Goal: Transaction & Acquisition: Purchase product/service

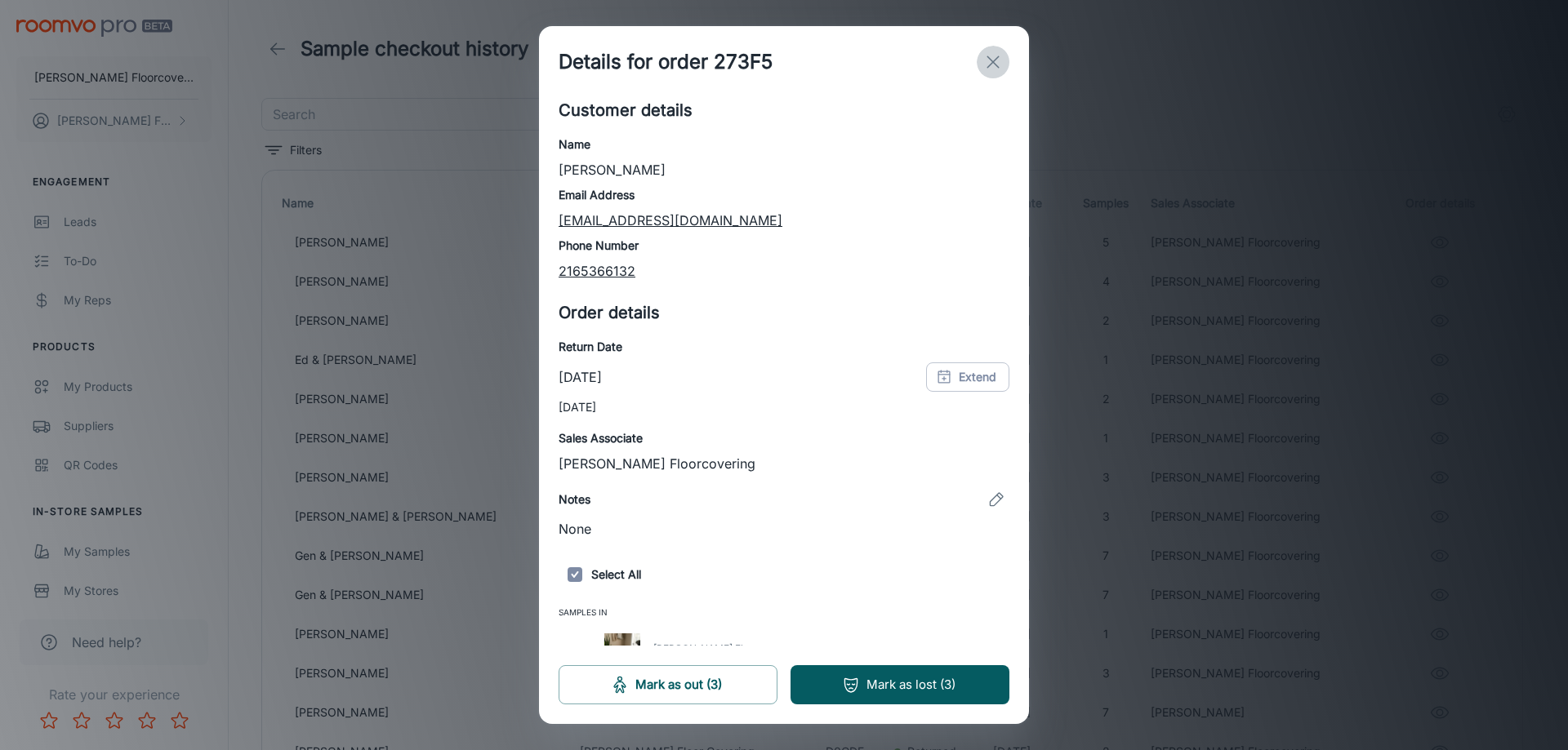
click at [998, 59] on icon "exit" at bounding box center [993, 62] width 19 height 19
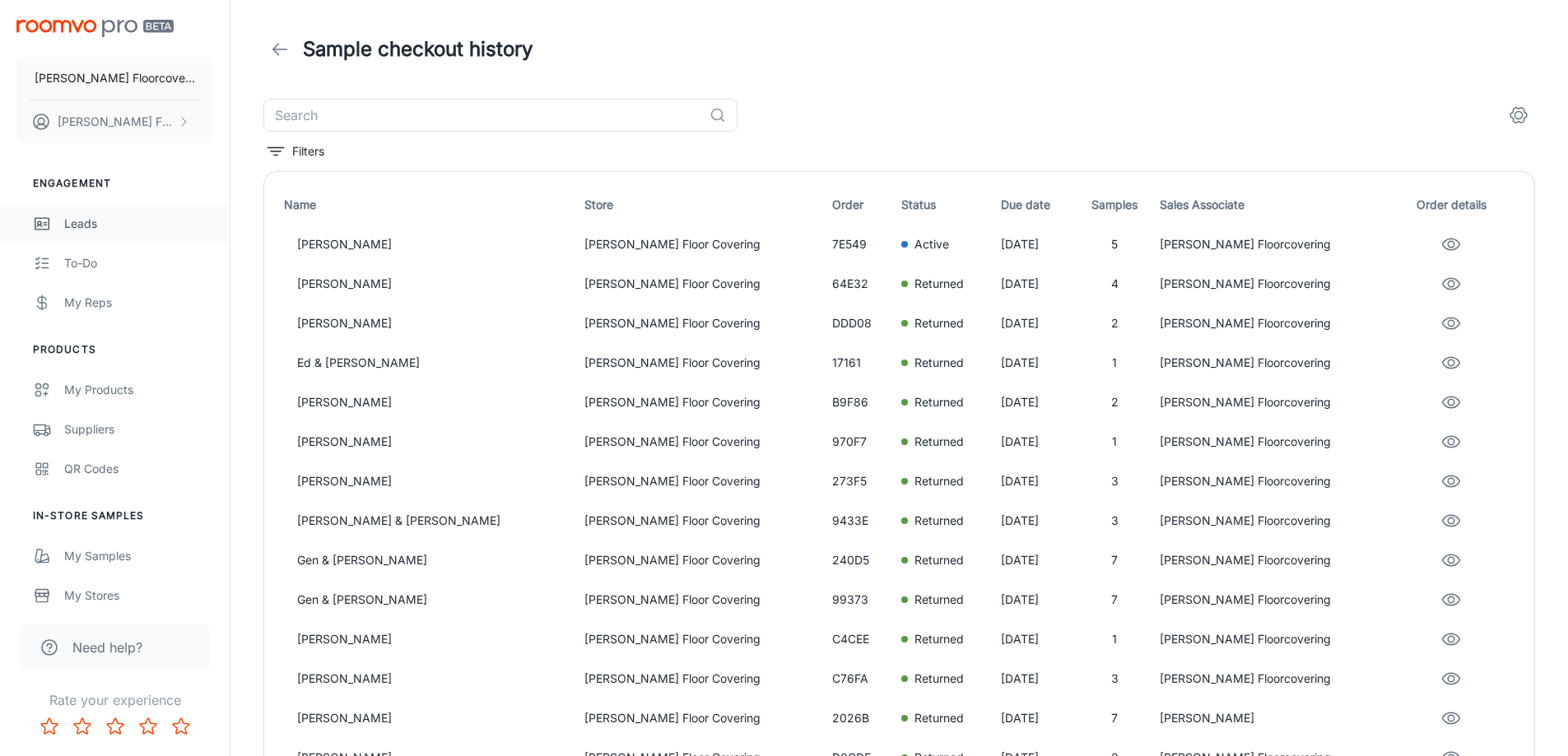
click at [124, 225] on div "Leads" at bounding box center [138, 223] width 149 height 18
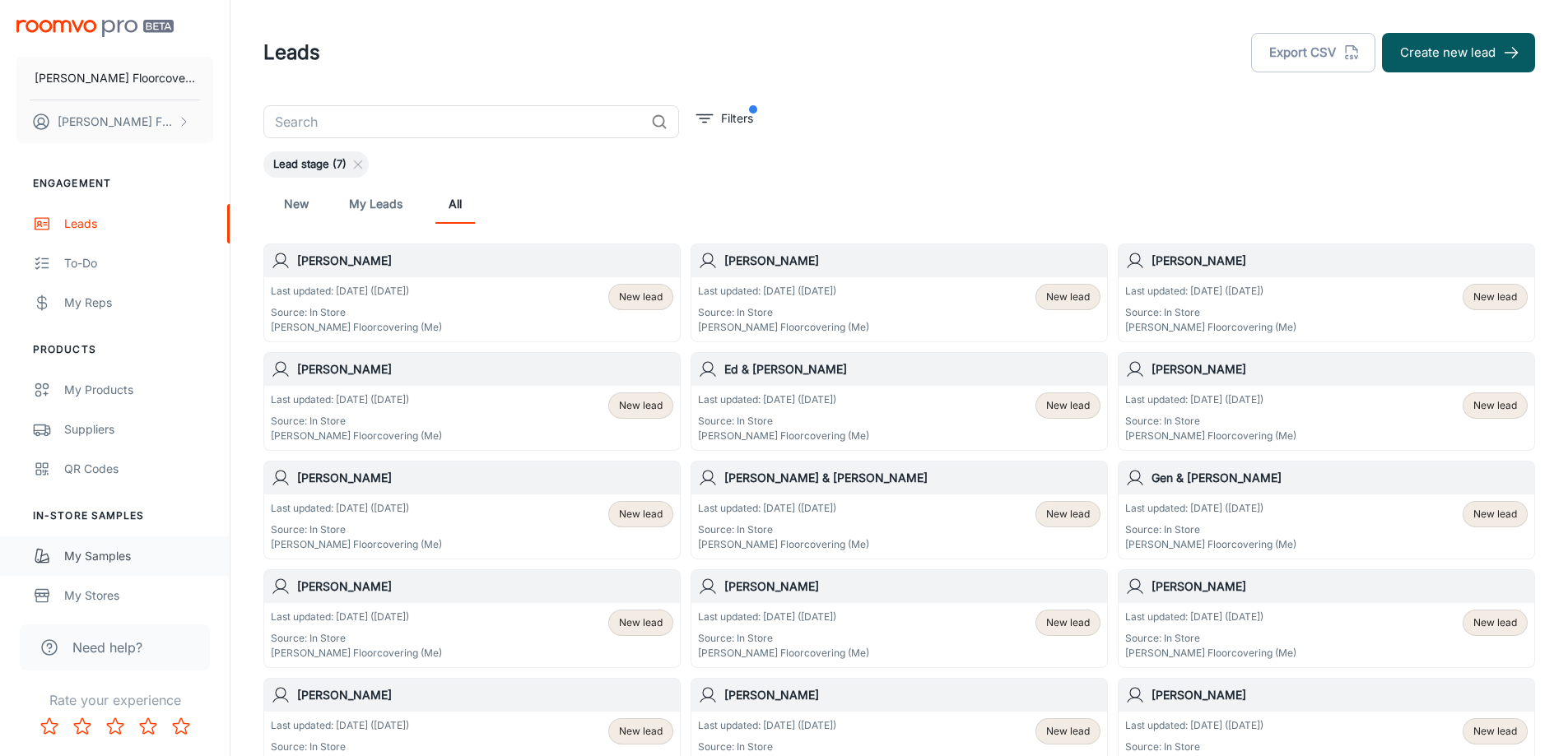
click at [125, 550] on div "My Samples" at bounding box center [138, 556] width 149 height 18
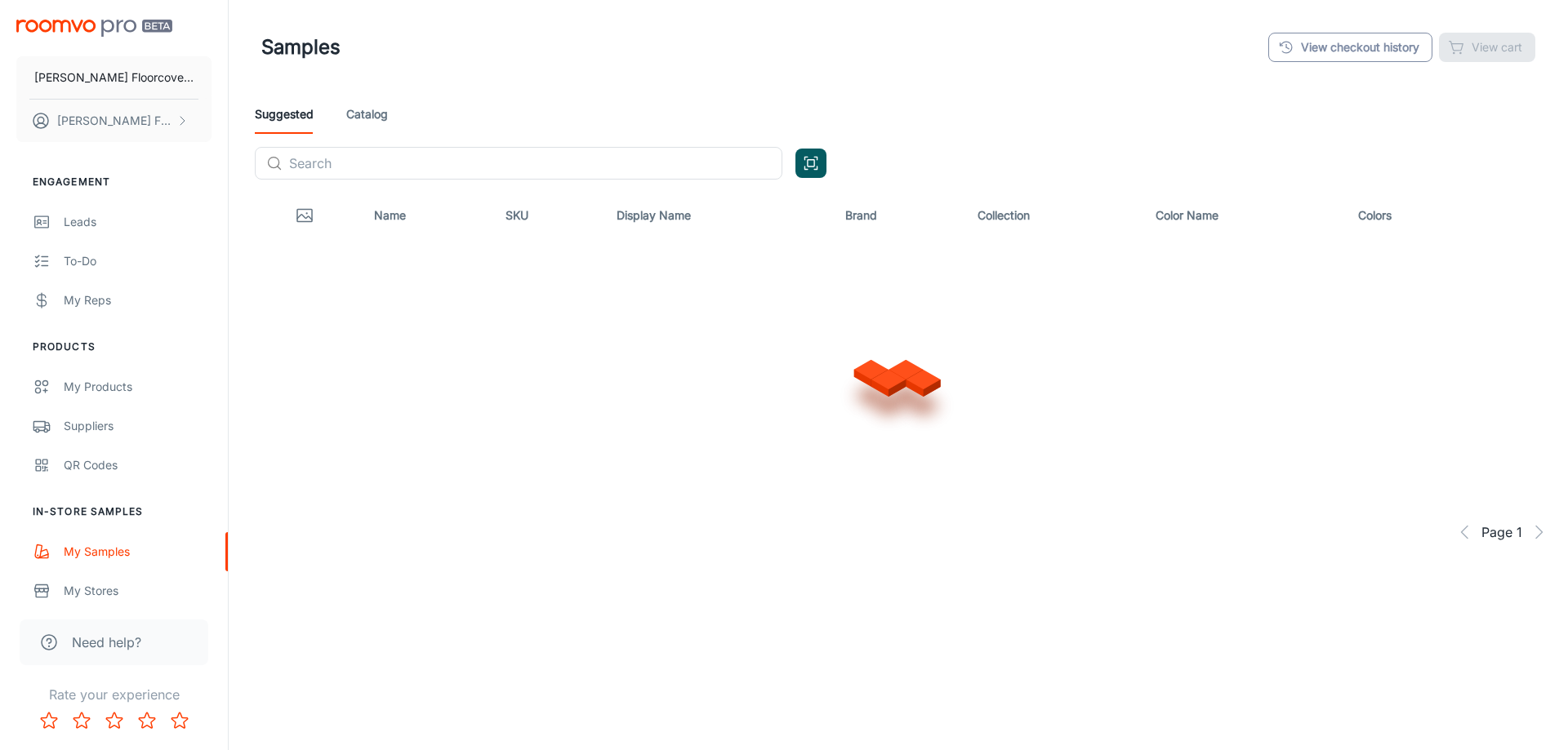
click at [1366, 44] on link "View checkout history" at bounding box center [1350, 47] width 164 height 30
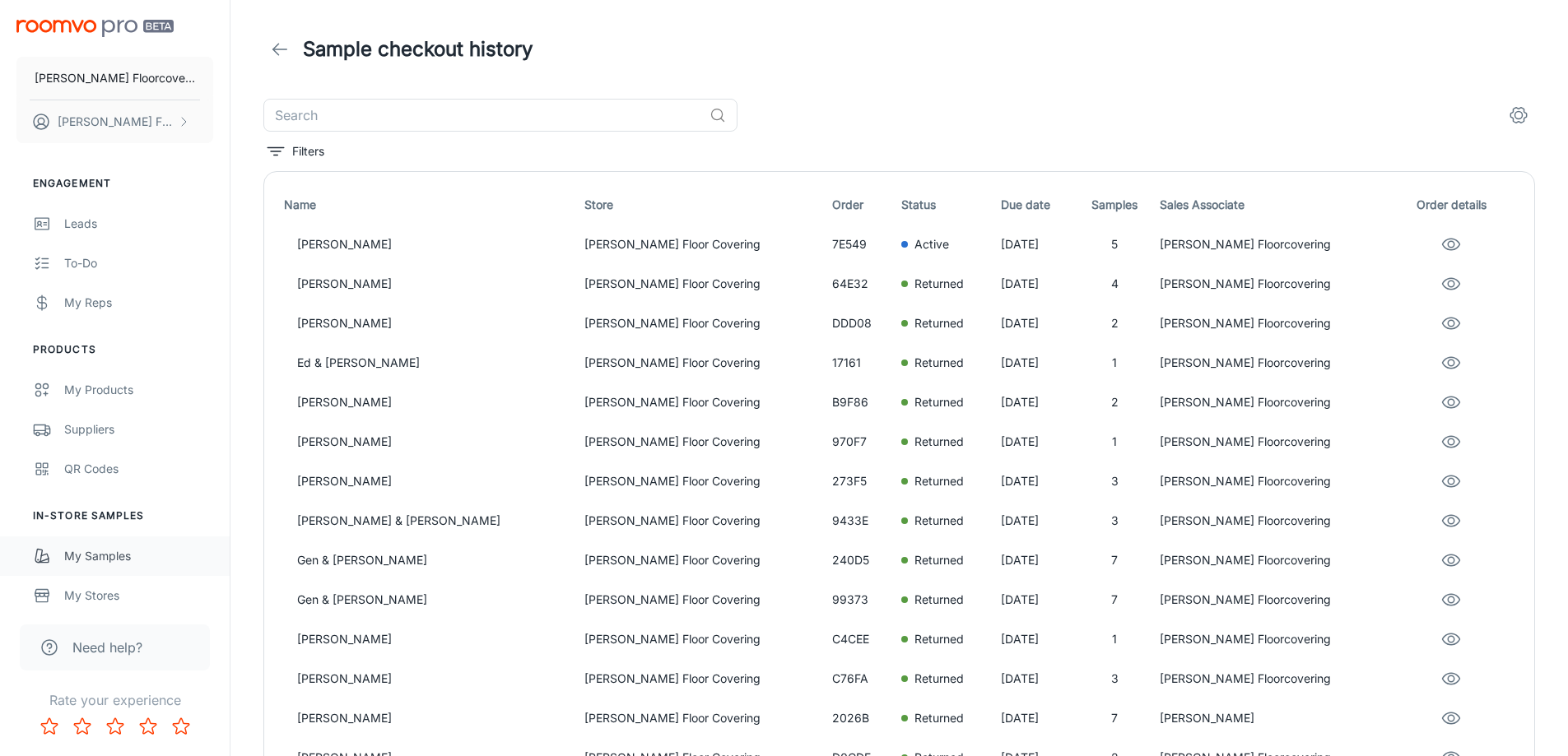
click at [128, 562] on div "My Samples" at bounding box center [138, 556] width 149 height 18
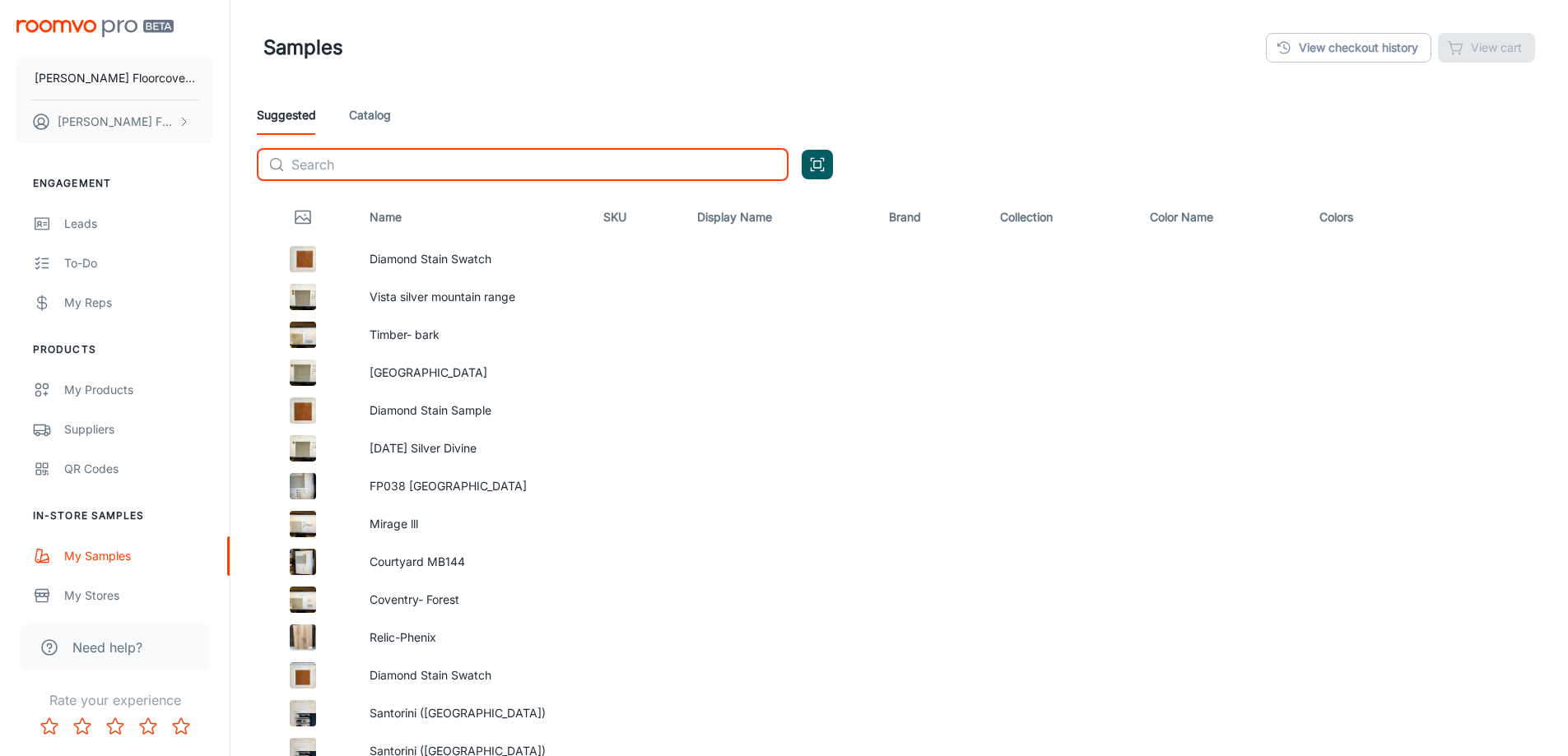
click at [371, 165] on input "text" at bounding box center [540, 165] width 497 height 33
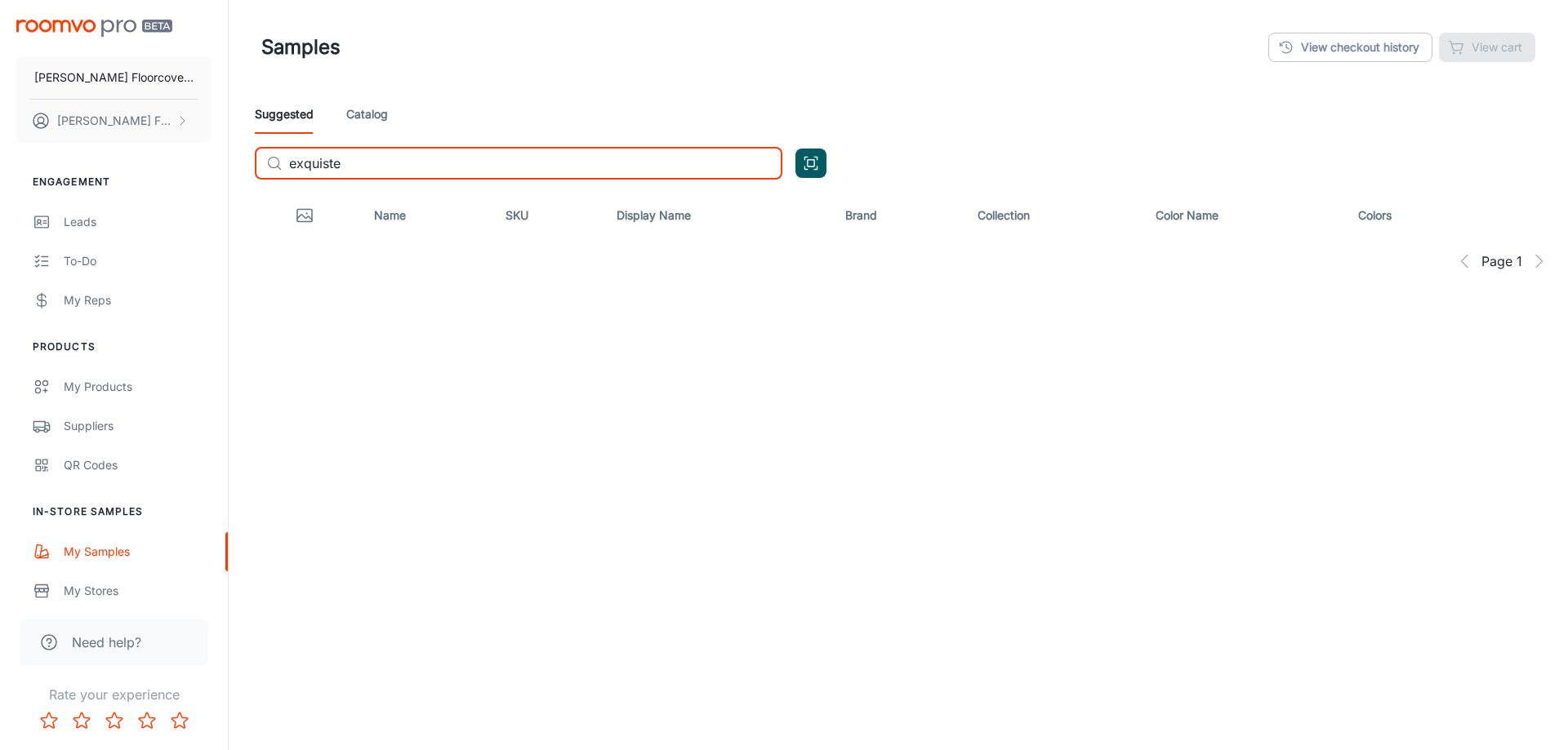
click at [375, 118] on link "Catalog" at bounding box center [366, 114] width 41 height 39
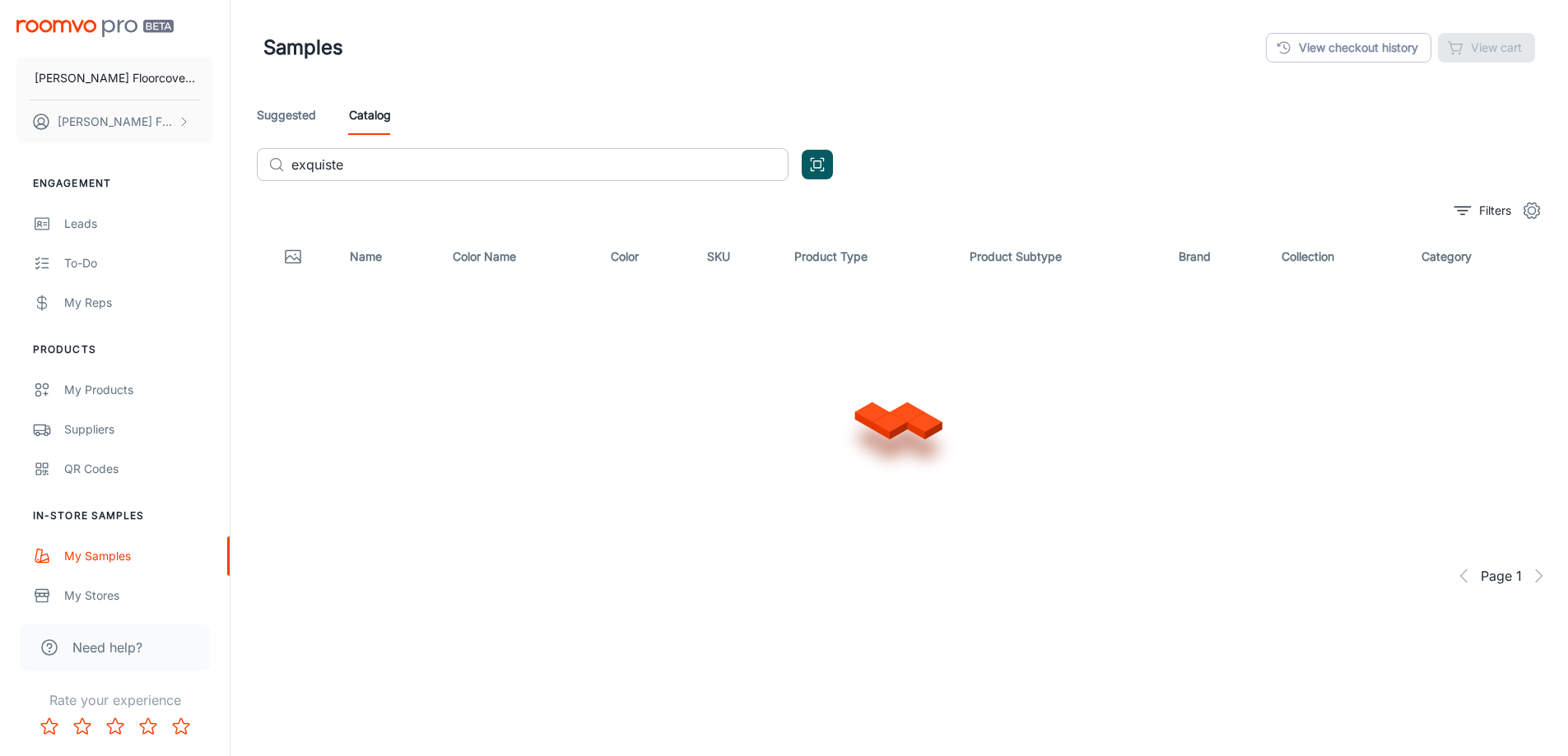
click at [367, 166] on input "exquiste" at bounding box center [540, 165] width 497 height 33
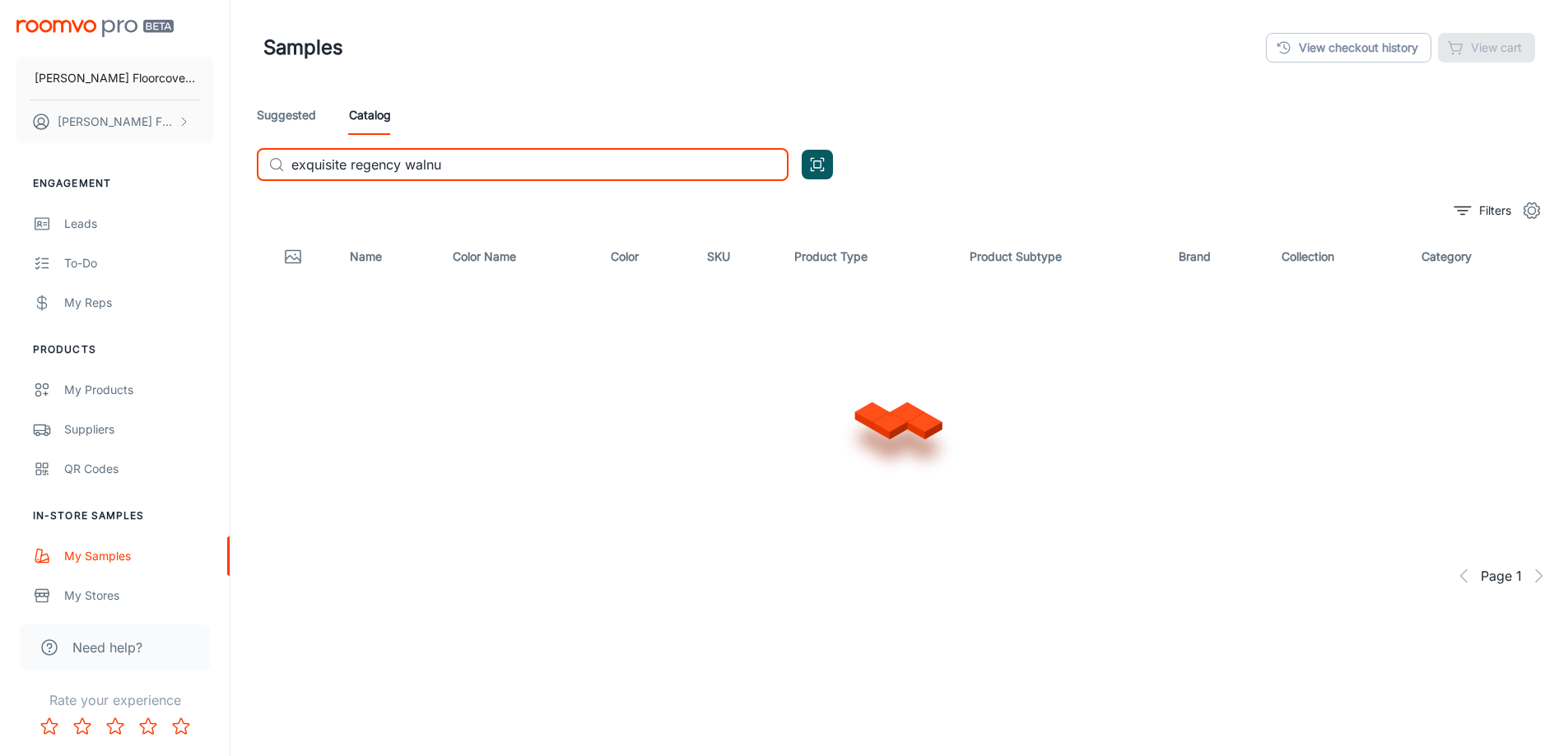
type input "exquisite regency walnut"
drag, startPoint x: 474, startPoint y: 163, endPoint x: 166, endPoint y: 170, distance: 308.1
click at [166, 170] on div "[PERSON_NAME] Floorcovering [PERSON_NAME] Floorcovering Engagement Leads To-do …" at bounding box center [784, 416] width 1568 height 834
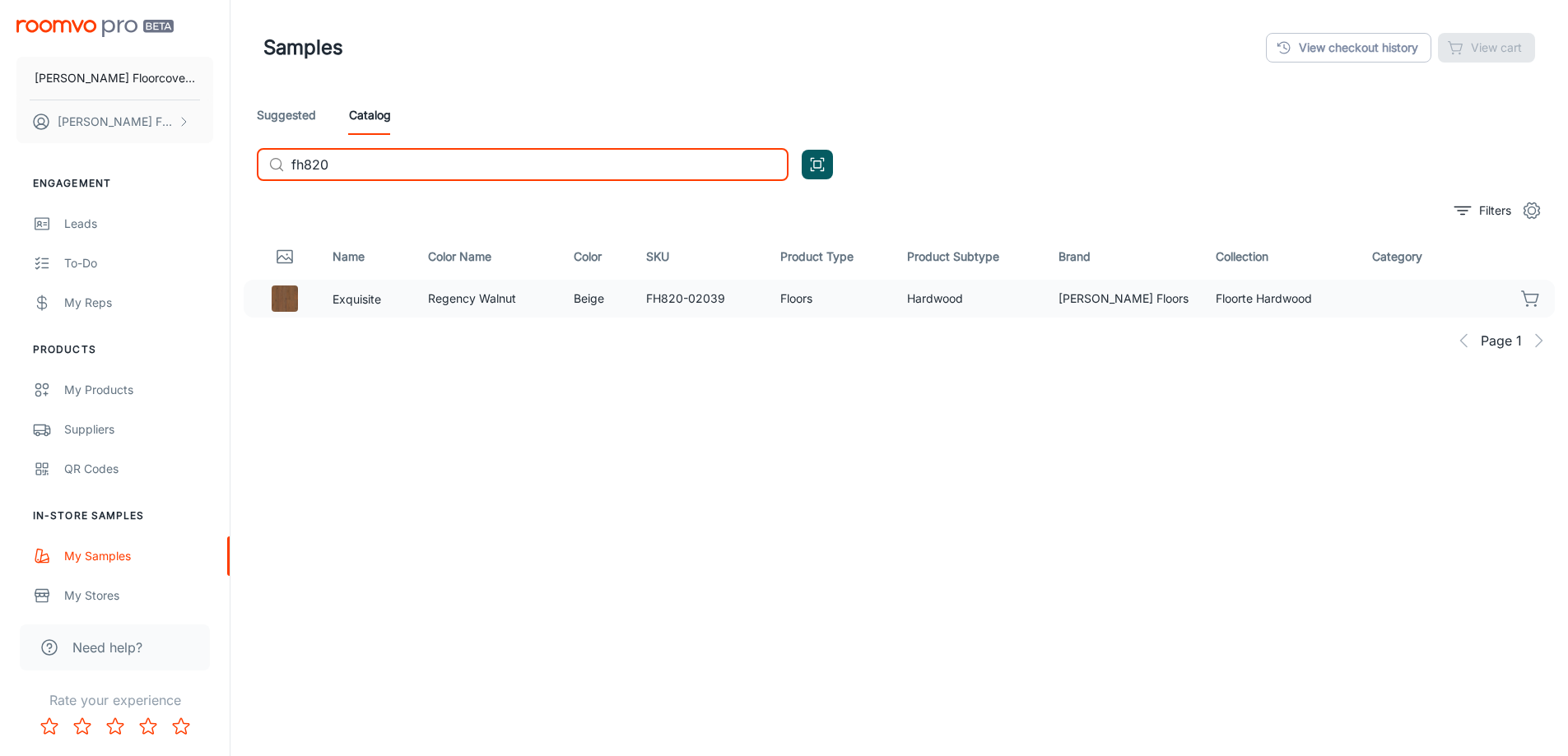
type input "fh820"
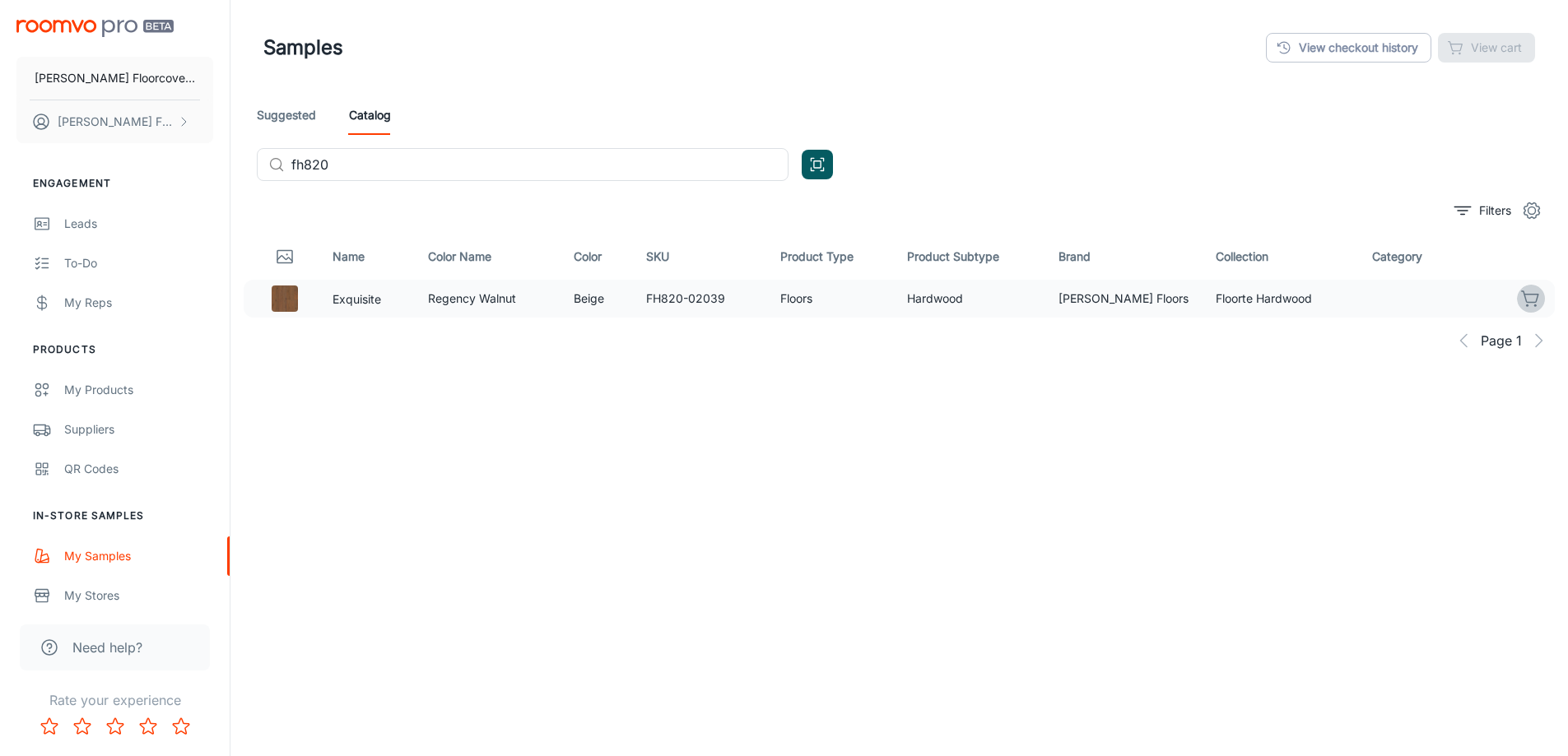
click at [1527, 298] on icon "button" at bounding box center [1531, 299] width 19 height 19
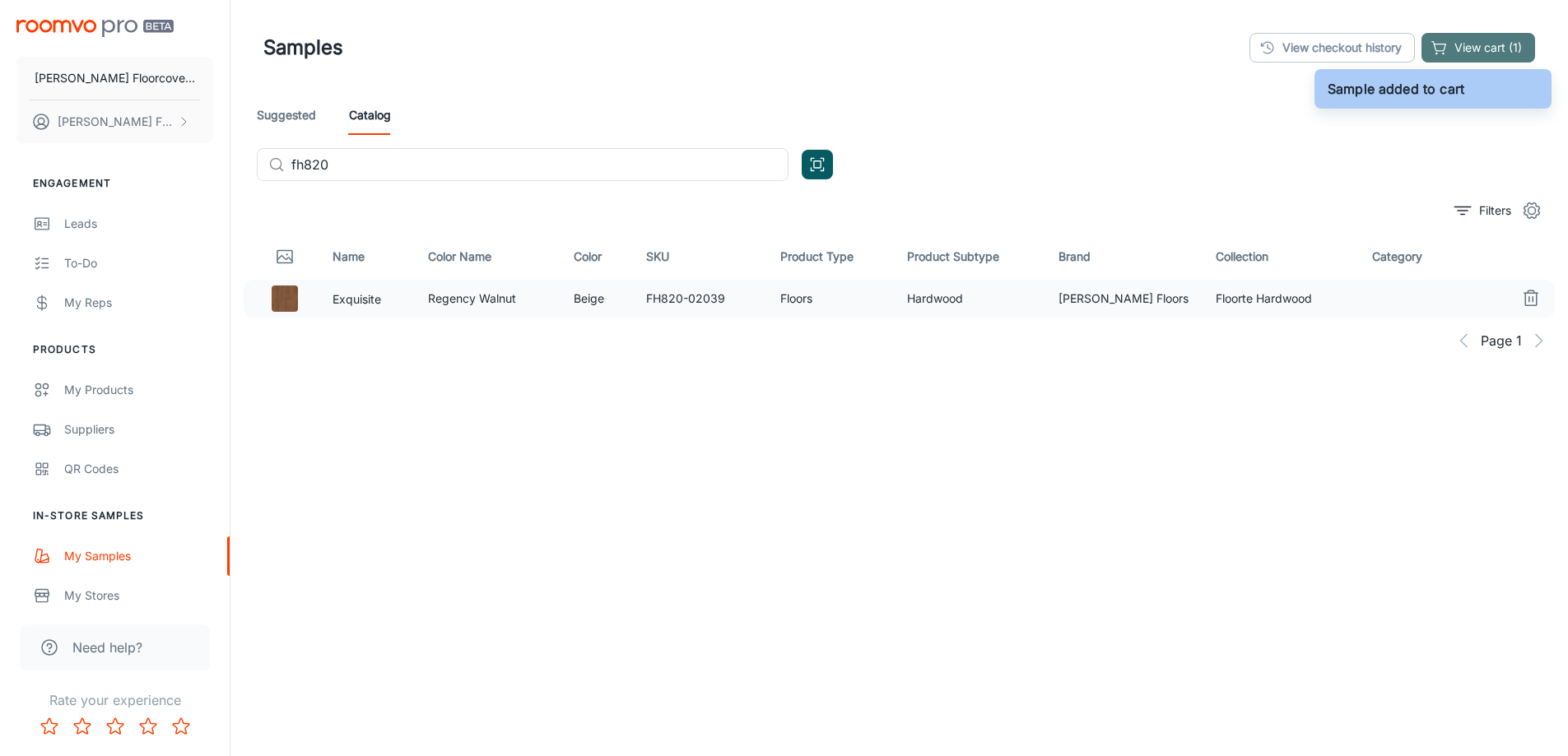
click at [1511, 51] on button "View cart (1)" at bounding box center [1478, 48] width 114 height 30
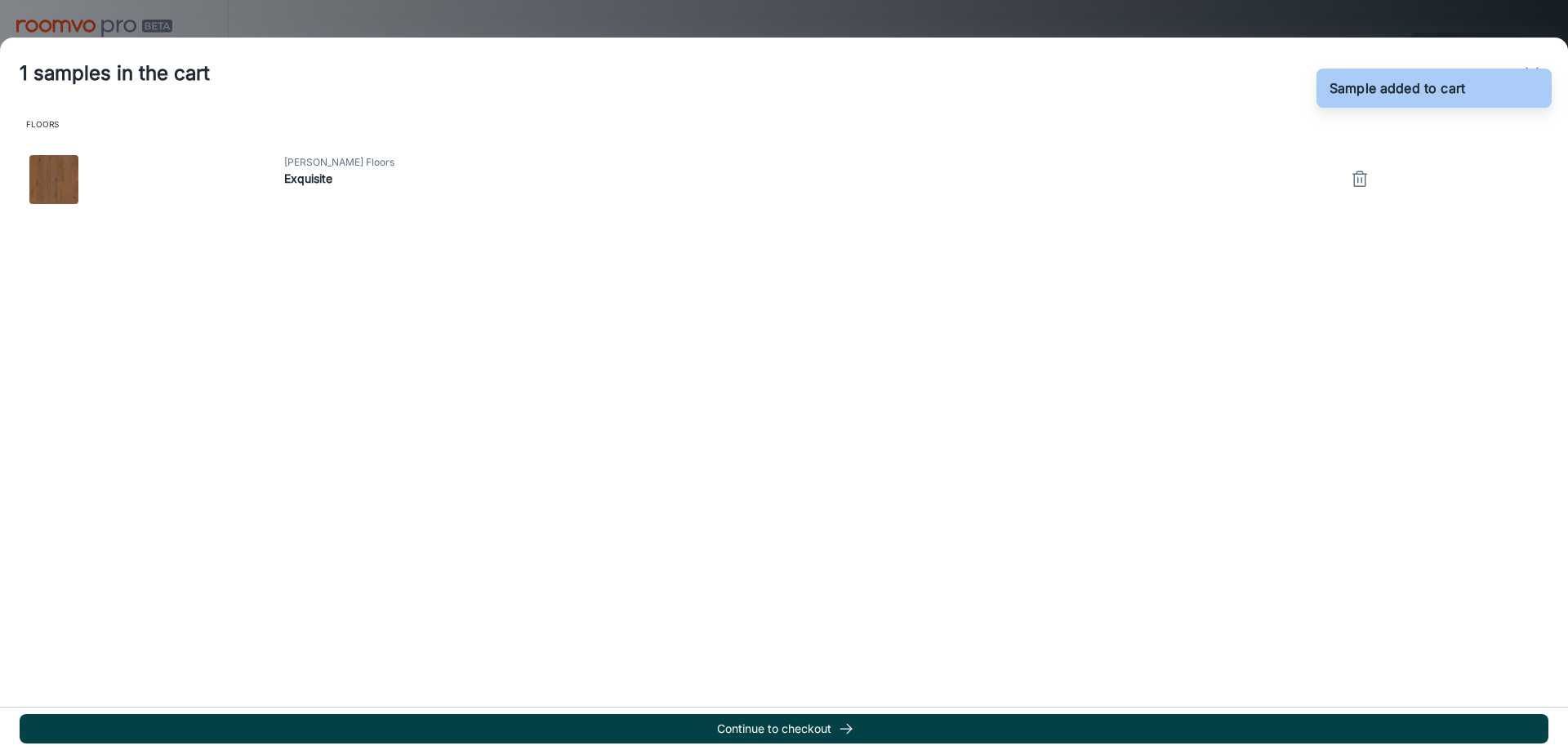
click at [786, 723] on button "Continue to checkout" at bounding box center [783, 729] width 1529 height 30
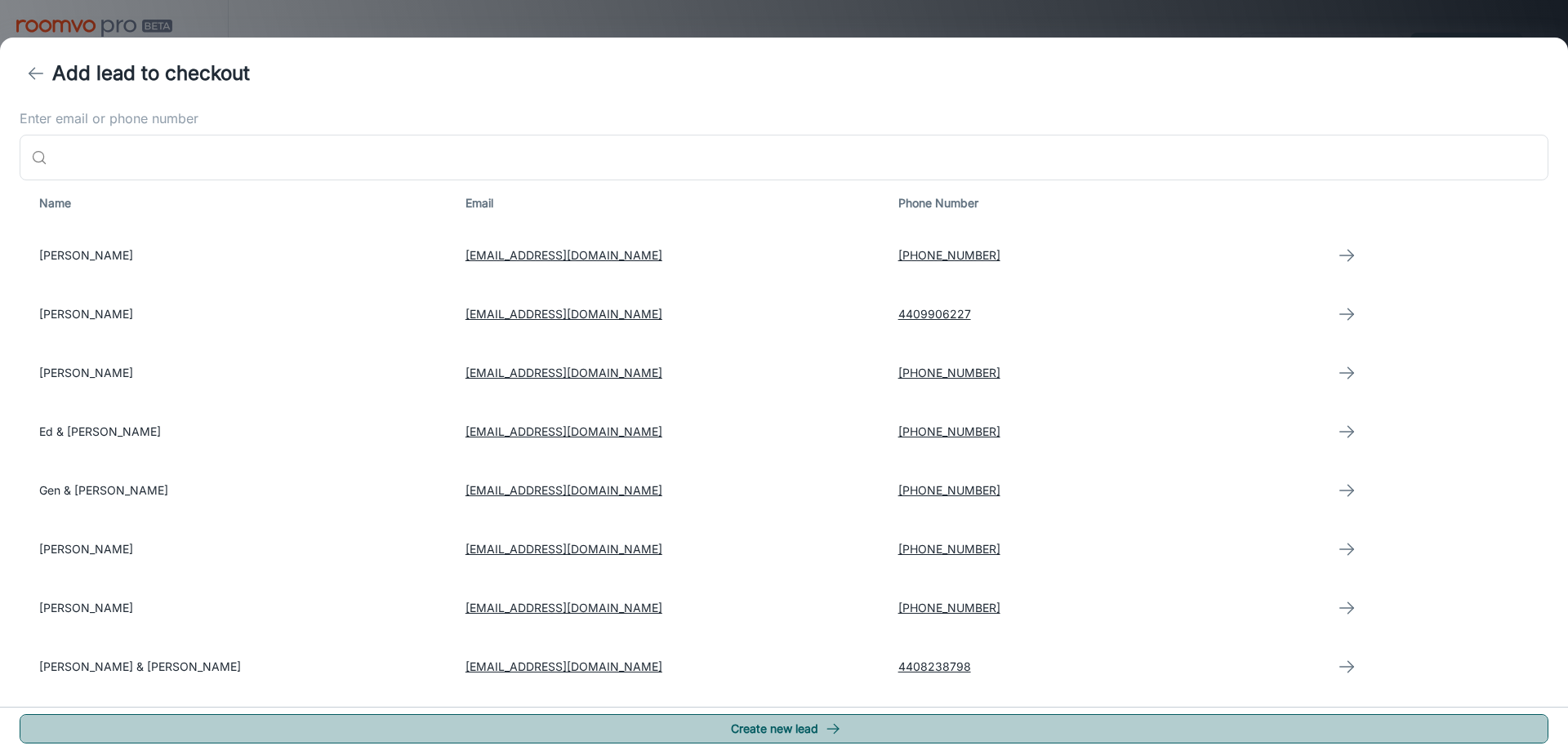
click at [780, 725] on button "Create new lead" at bounding box center [783, 729] width 1529 height 30
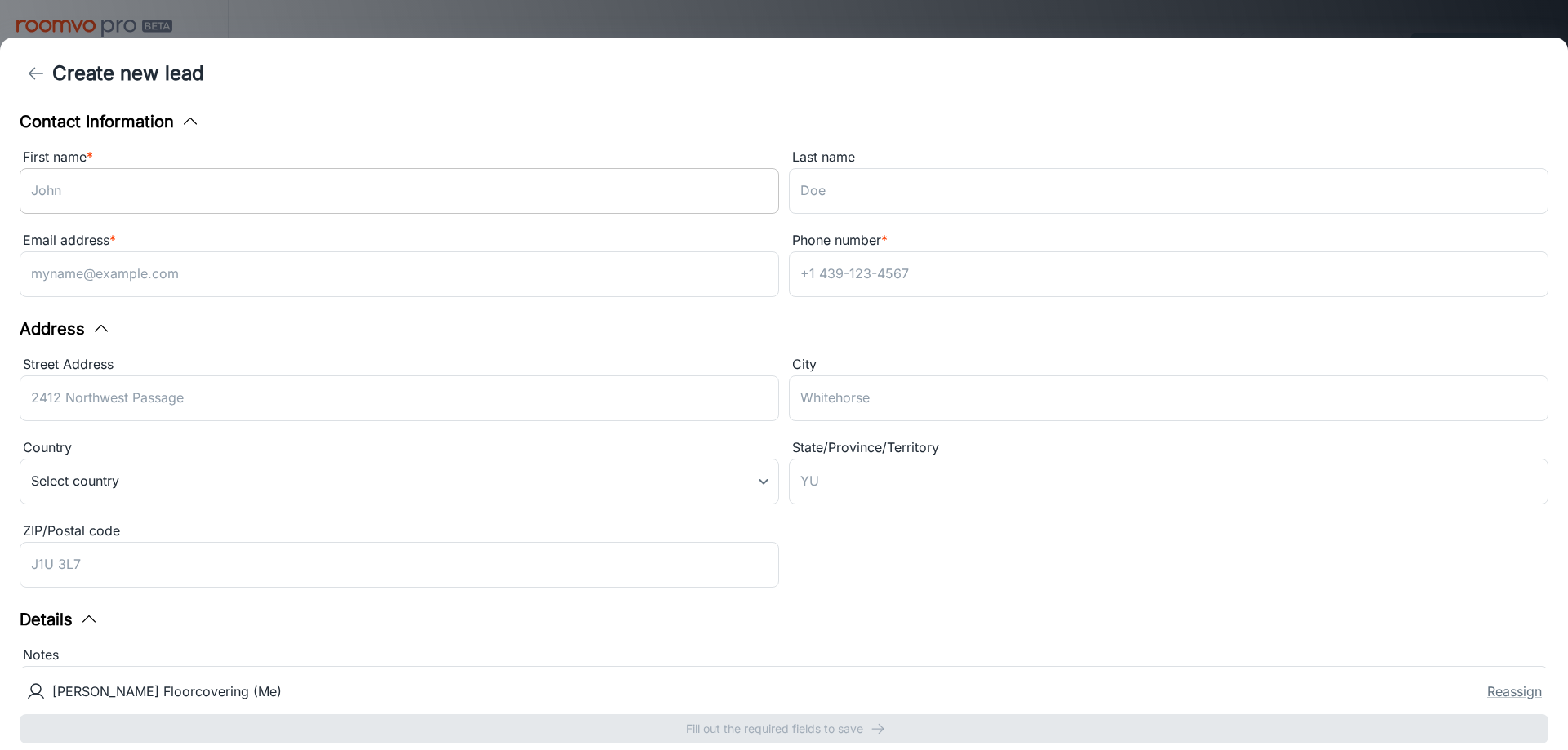
click at [110, 195] on input "First name *" at bounding box center [399, 191] width 759 height 45
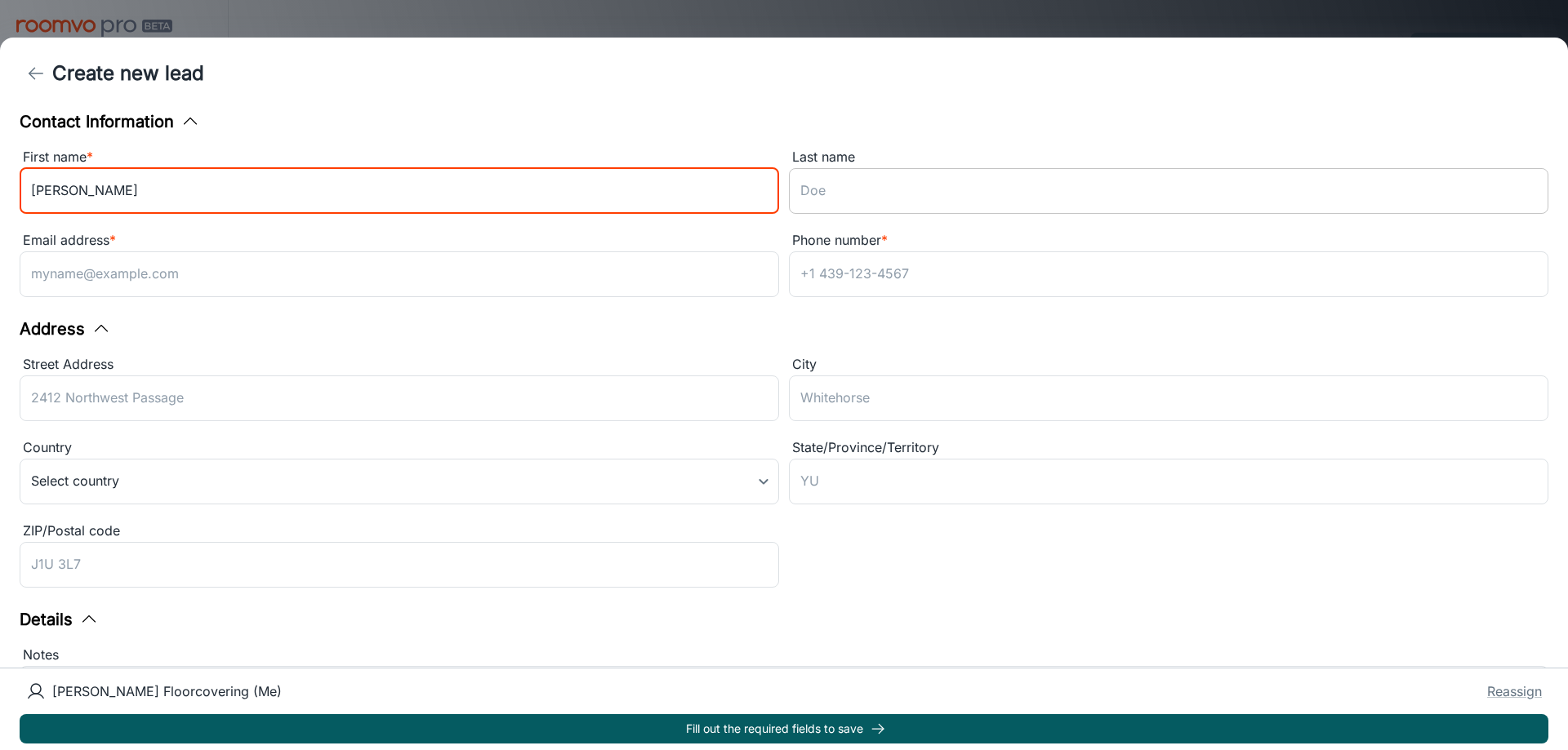
type input "[PERSON_NAME]"
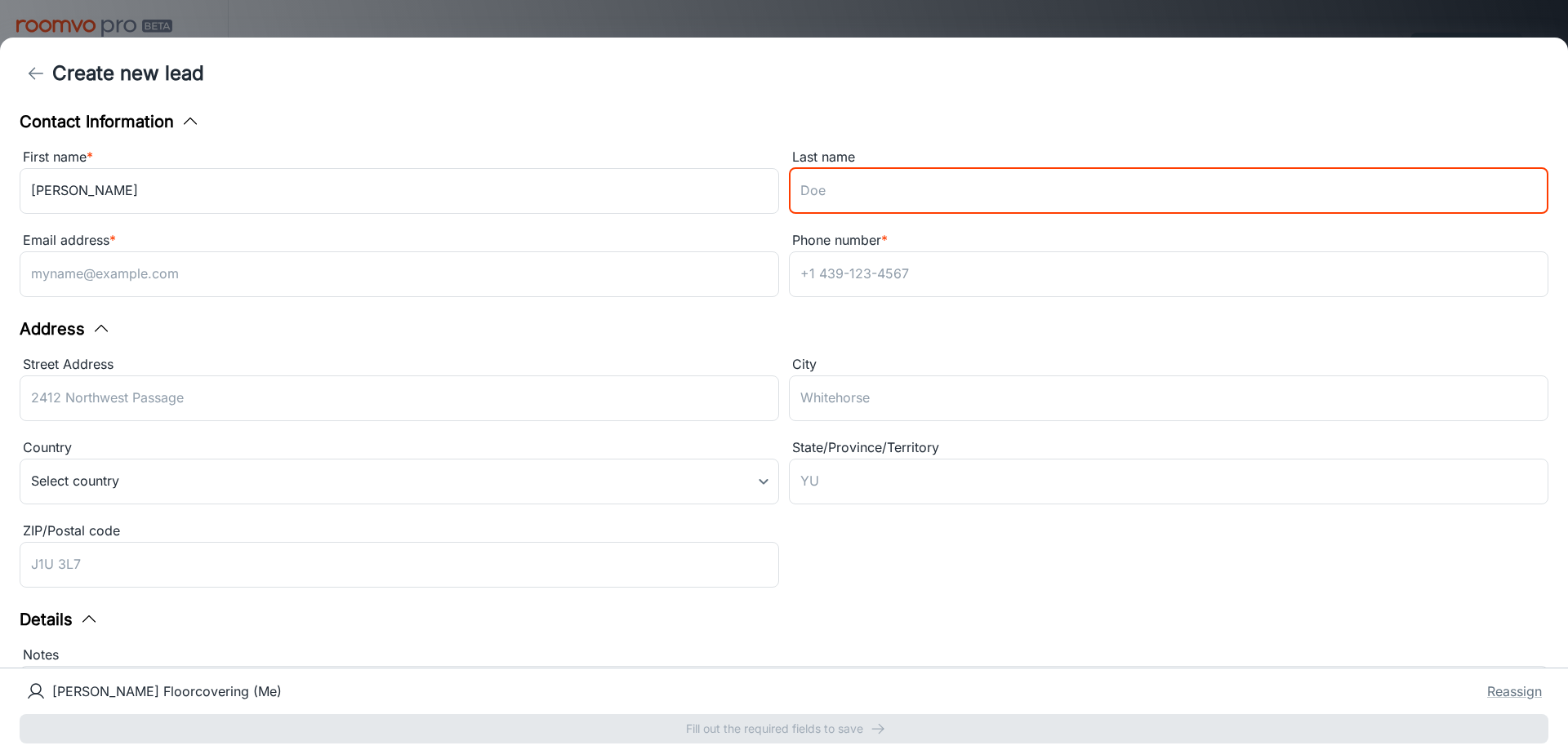
click at [918, 198] on input "Last name" at bounding box center [1168, 191] width 759 height 45
type input "Frac"
click at [291, 268] on input "Email address *" at bounding box center [399, 273] width 759 height 45
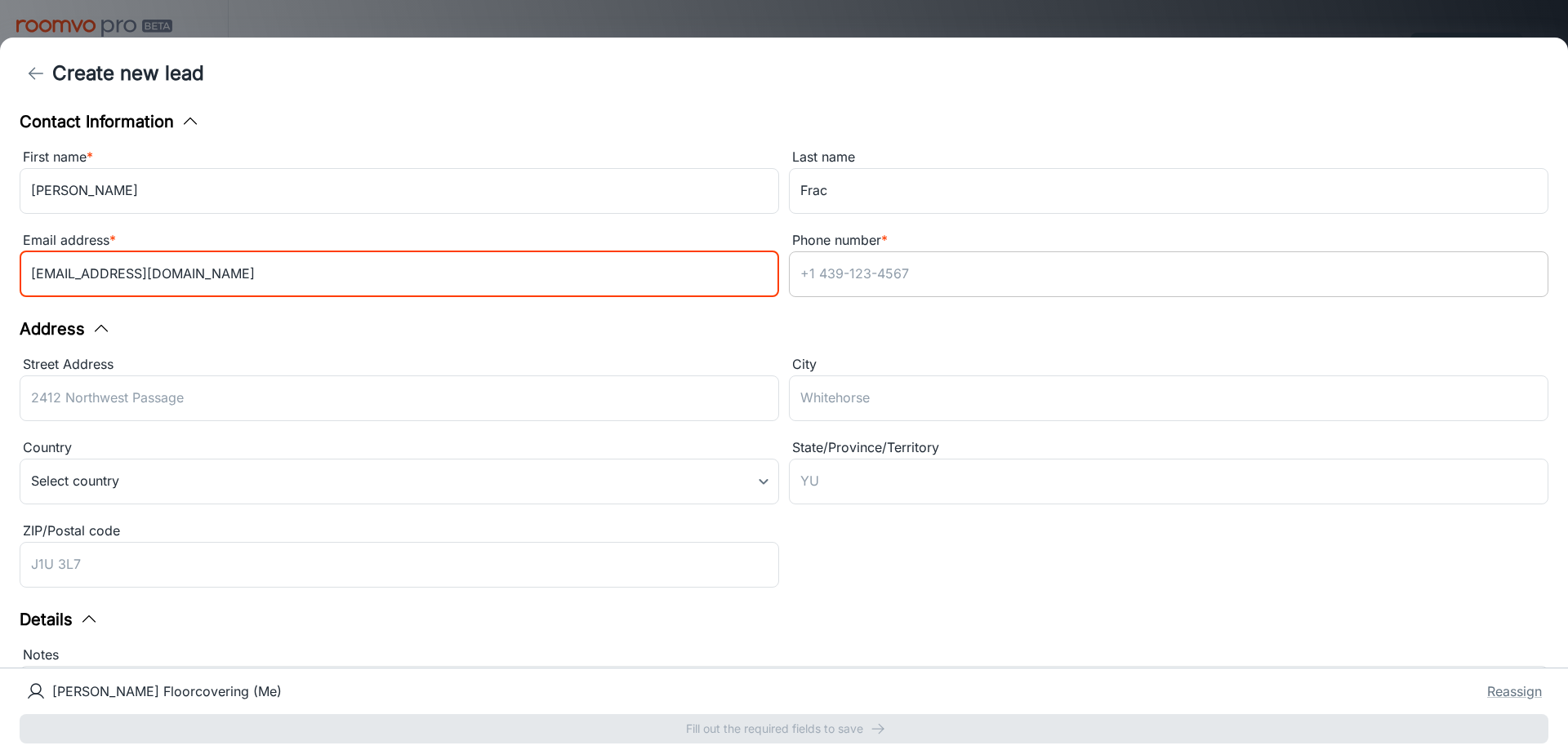
type input "[EMAIL_ADDRESS][DOMAIN_NAME]"
click at [894, 269] on input "Phone number *" at bounding box center [1168, 273] width 759 height 45
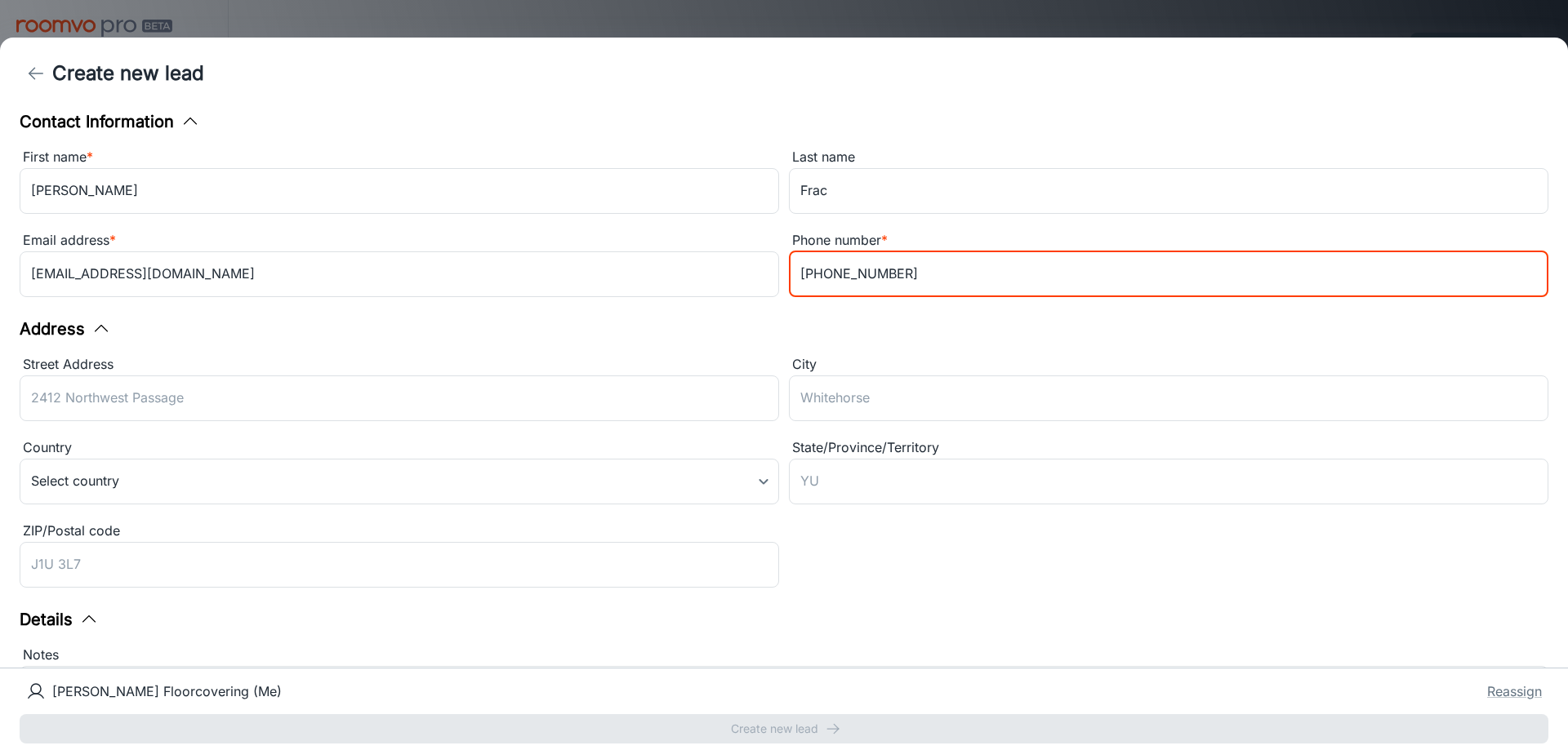
type input "[PHONE_NUMBER]"
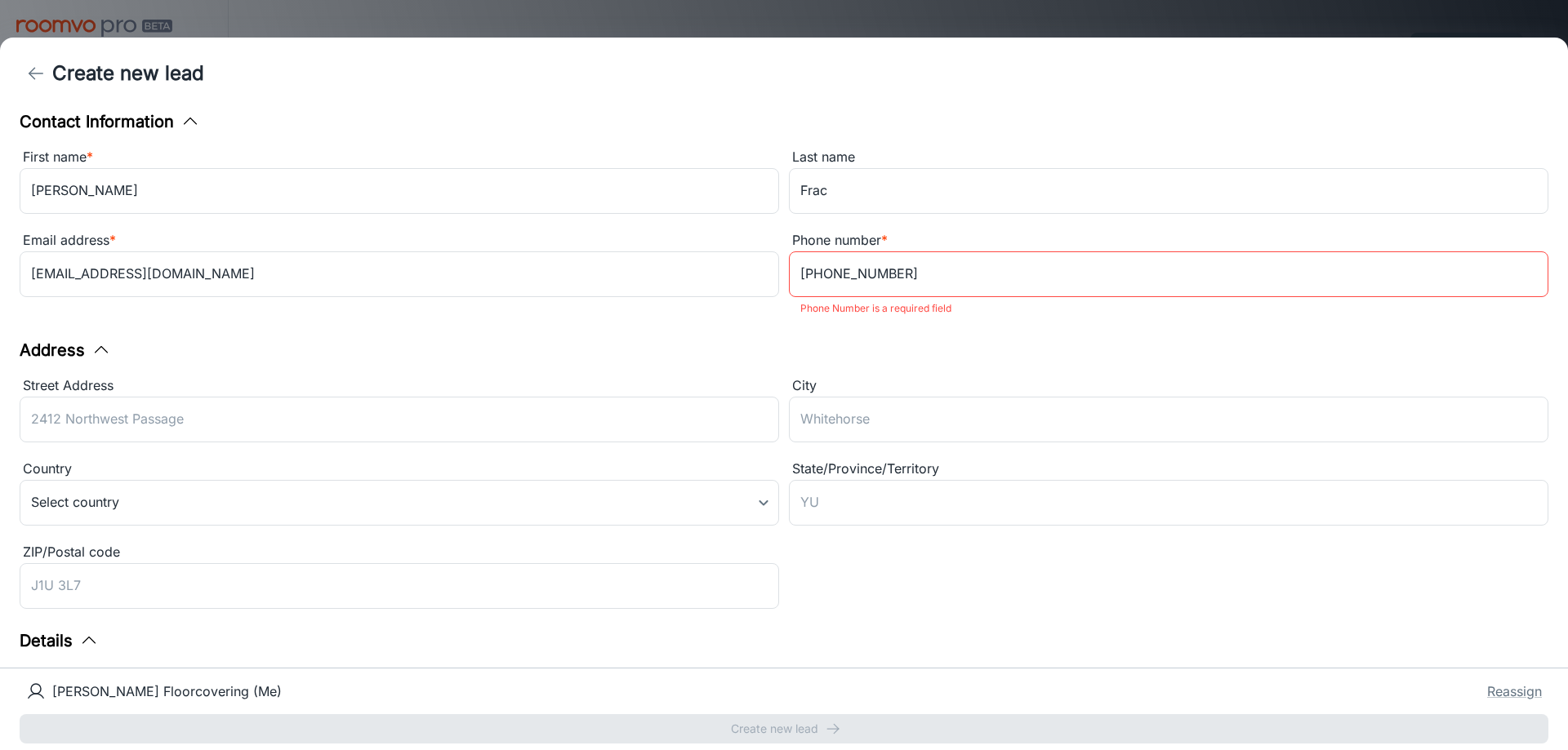
click at [1030, 351] on div "Address Street Address ​ City ​ Country Select country ​ State/Province/Territo…" at bounding box center [783, 477] width 1529 height 277
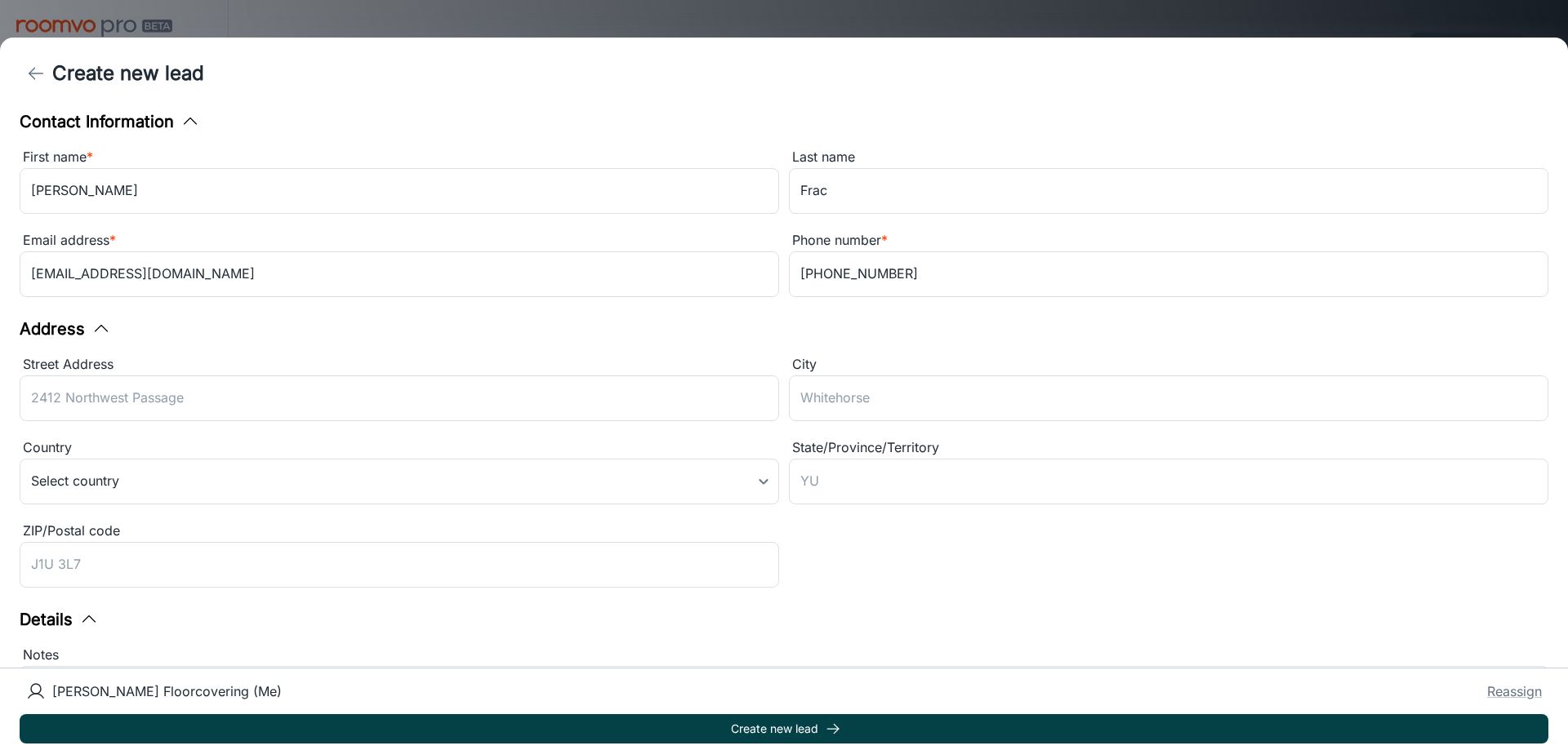
click at [801, 732] on button "Create new lead" at bounding box center [783, 729] width 1529 height 30
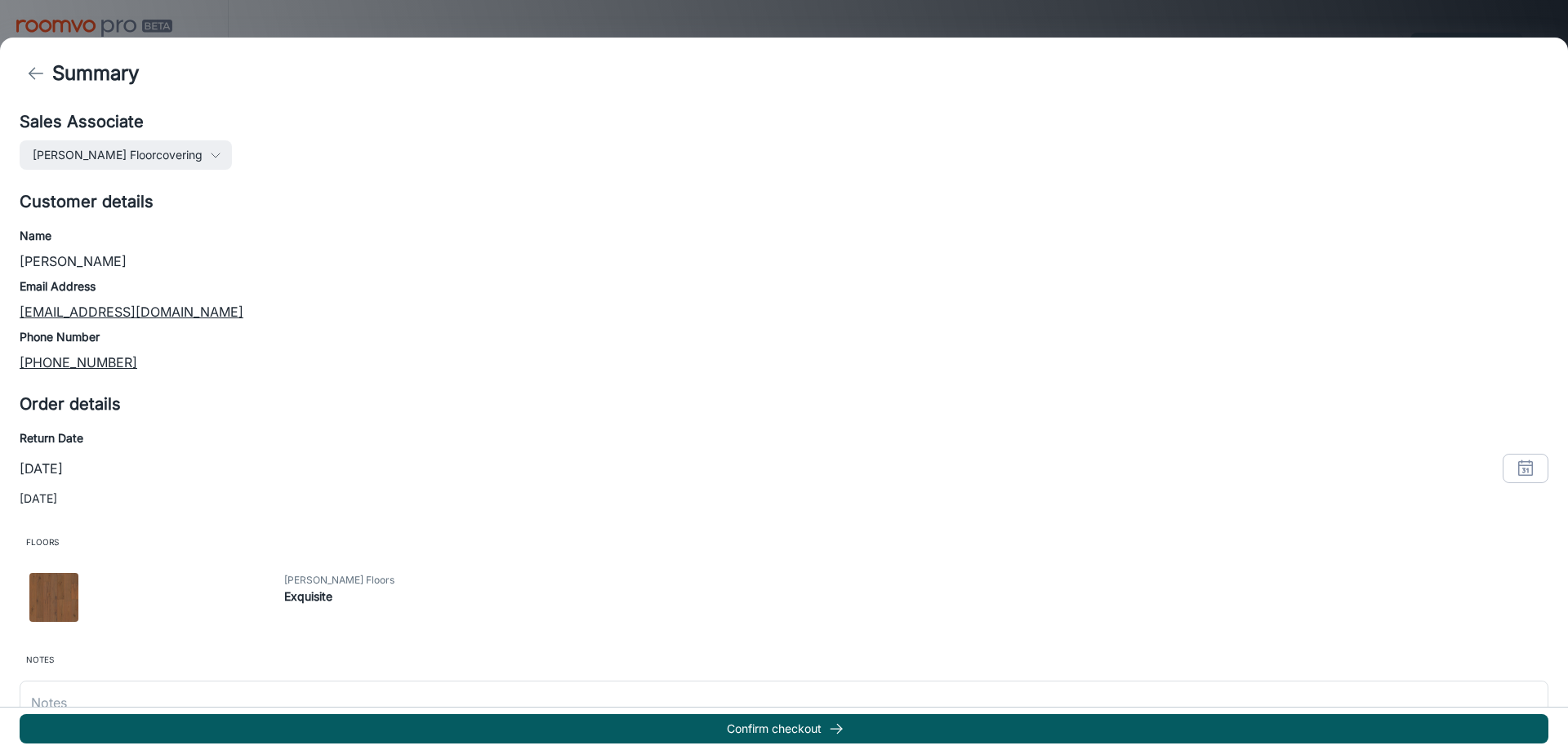
click at [31, 71] on polyline "back" at bounding box center [33, 73] width 6 height 12
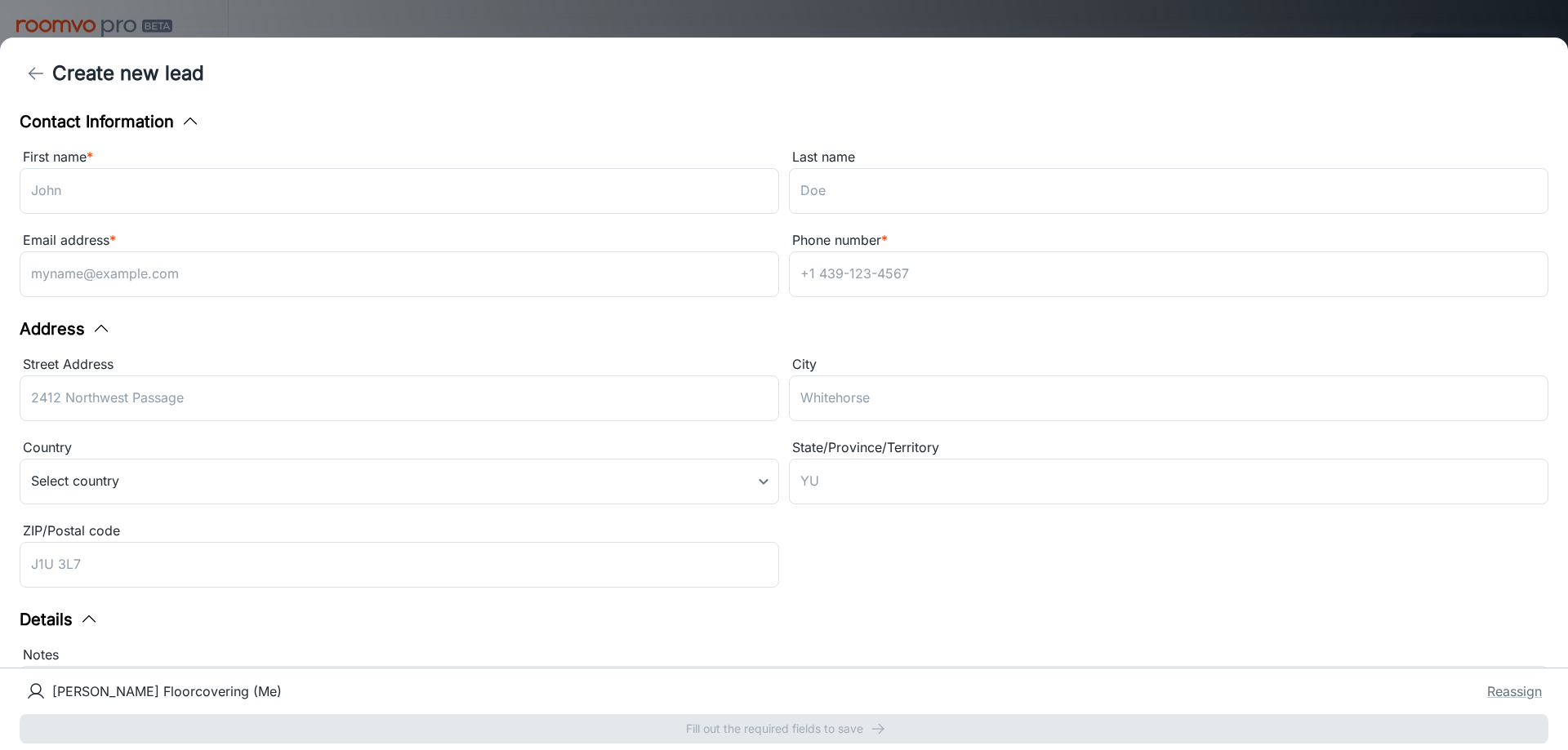
click at [1108, 17] on div at bounding box center [784, 375] width 1568 height 750
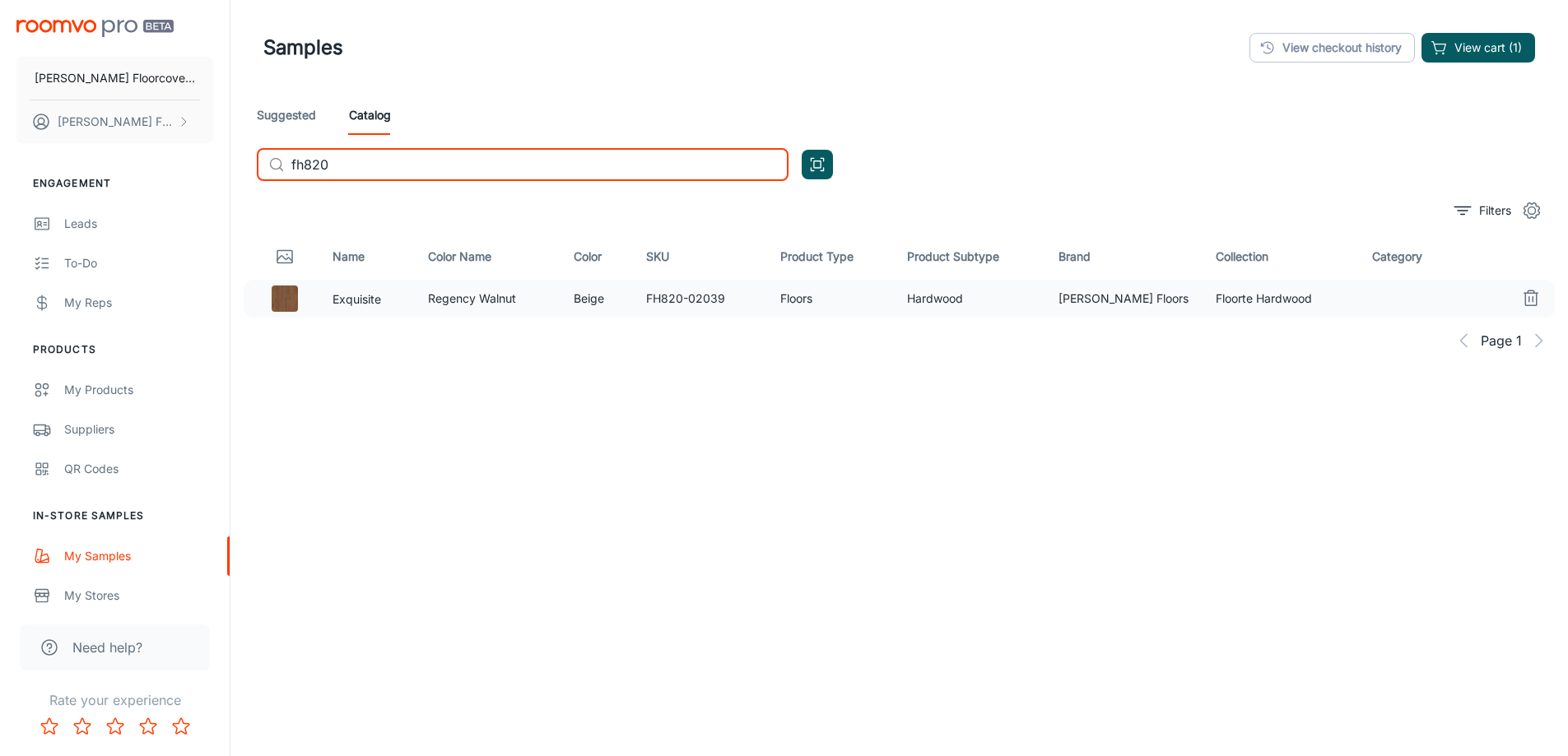
drag, startPoint x: 374, startPoint y: 164, endPoint x: 170, endPoint y: 184, distance: 205.0
click at [170, 184] on div "[PERSON_NAME] Floorcovering [PERSON_NAME] Floorcovering Engagement Leads To-do …" at bounding box center [784, 416] width 1568 height 834
click at [351, 159] on input "tiger" at bounding box center [540, 165] width 497 height 33
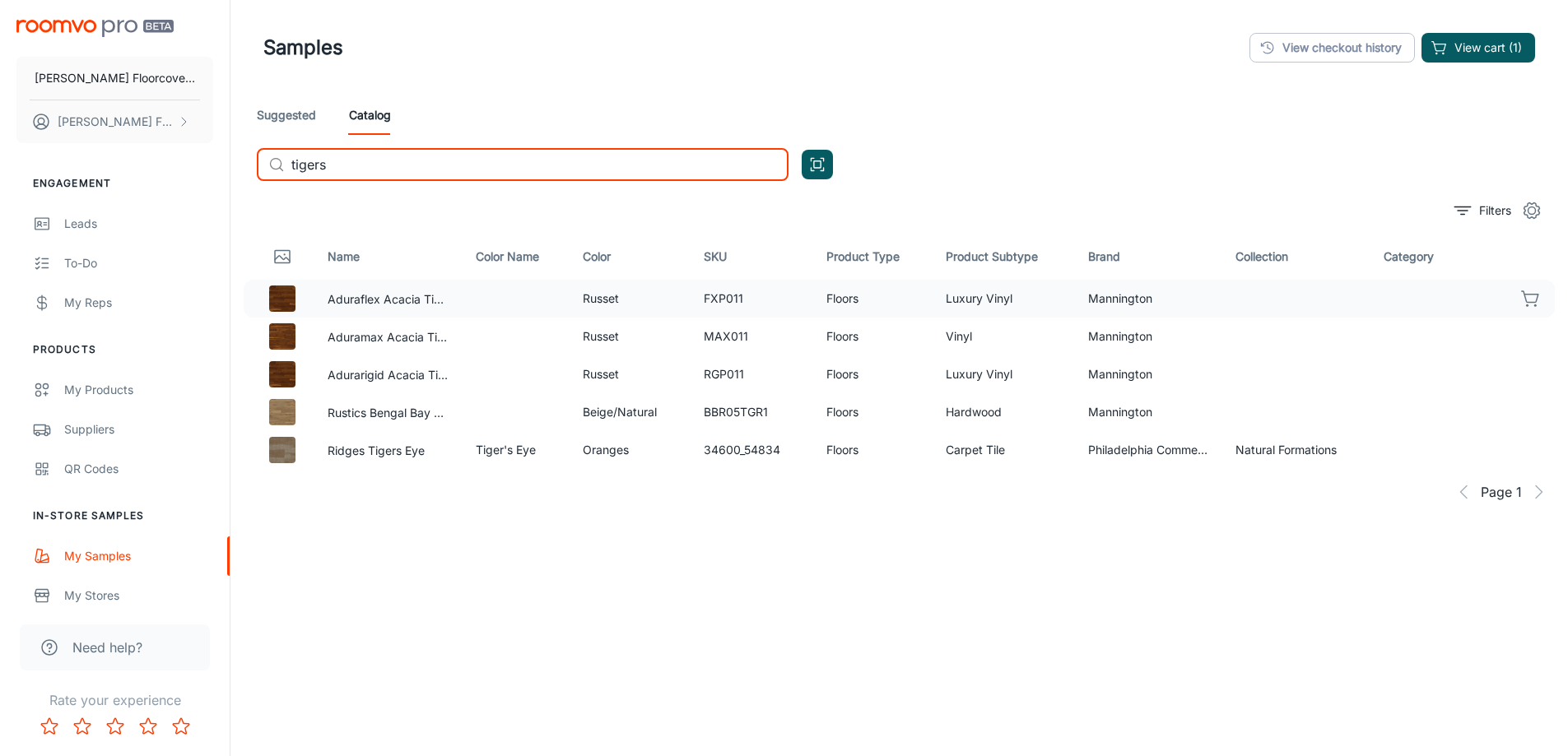
click at [1532, 299] on icon "button" at bounding box center [1531, 299] width 19 height 19
drag, startPoint x: 392, startPoint y: 171, endPoint x: 295, endPoint y: 176, distance: 97.1
click at [295, 176] on input "tigers" at bounding box center [540, 165] width 497 height 33
type input "t"
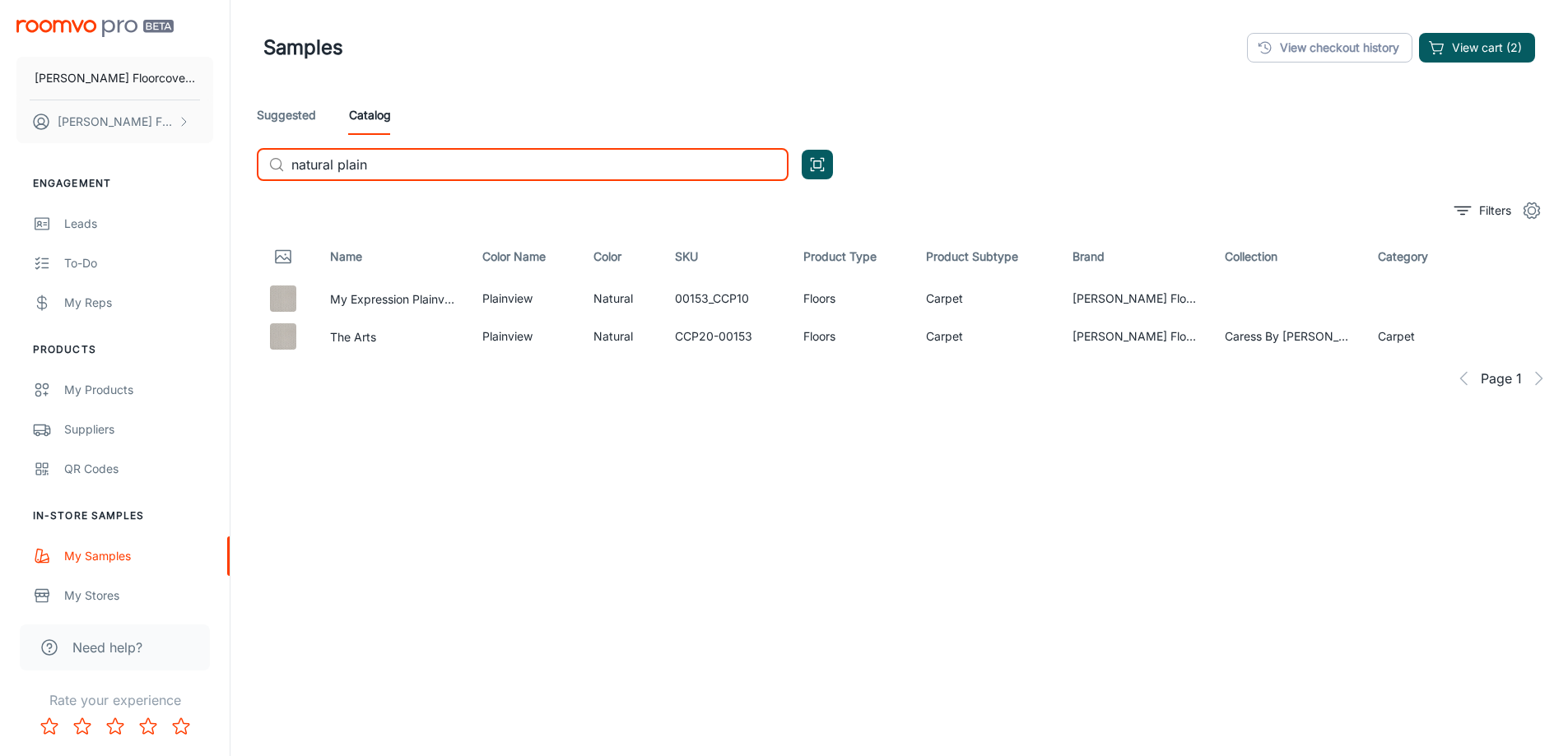
drag, startPoint x: 506, startPoint y: 164, endPoint x: 257, endPoint y: 181, distance: 249.6
click at [257, 181] on div "Suggested Catalog ​ natural plain ​" at bounding box center [899, 145] width 1312 height 99
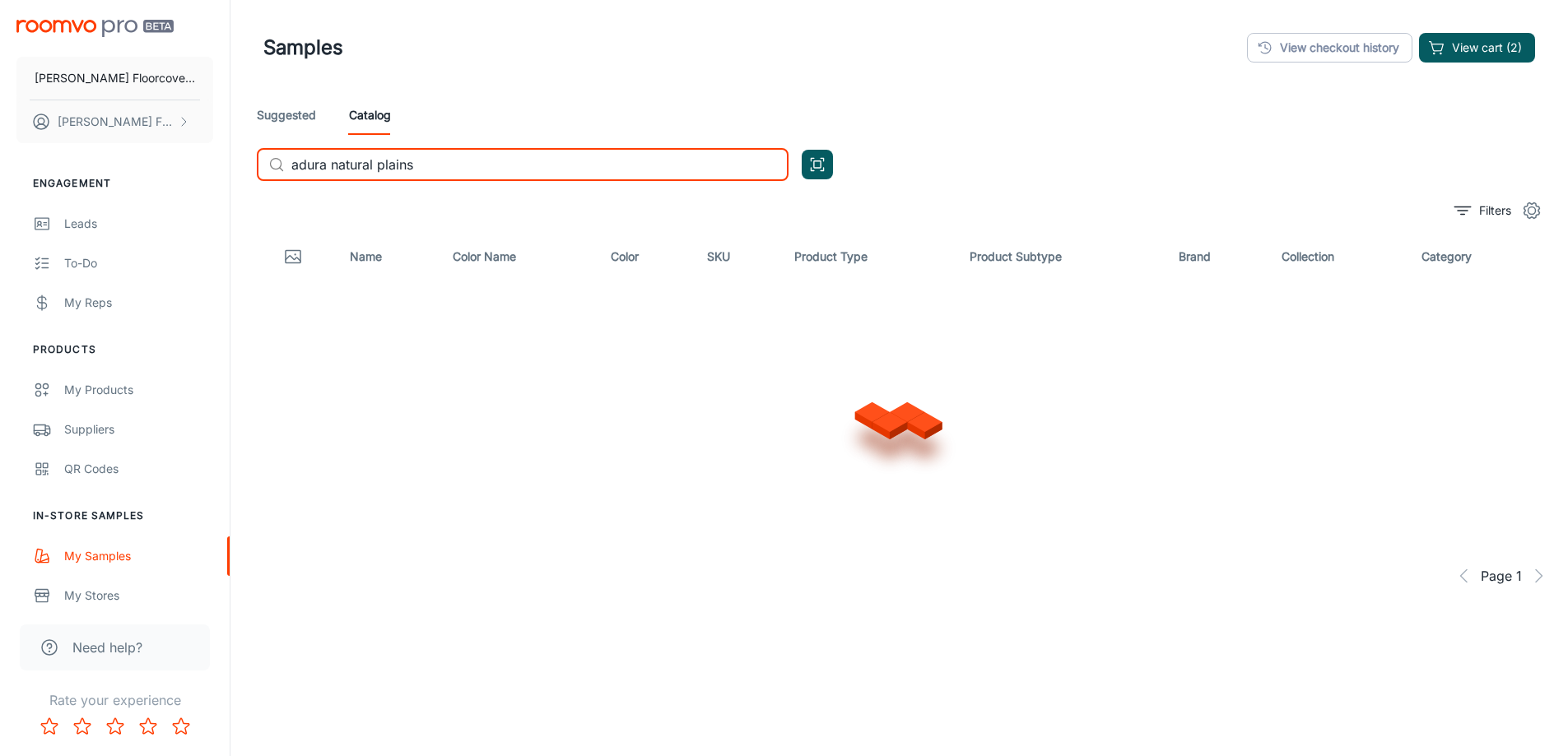
type input "adura natural plains"
